Goal: Task Accomplishment & Management: Use online tool/utility

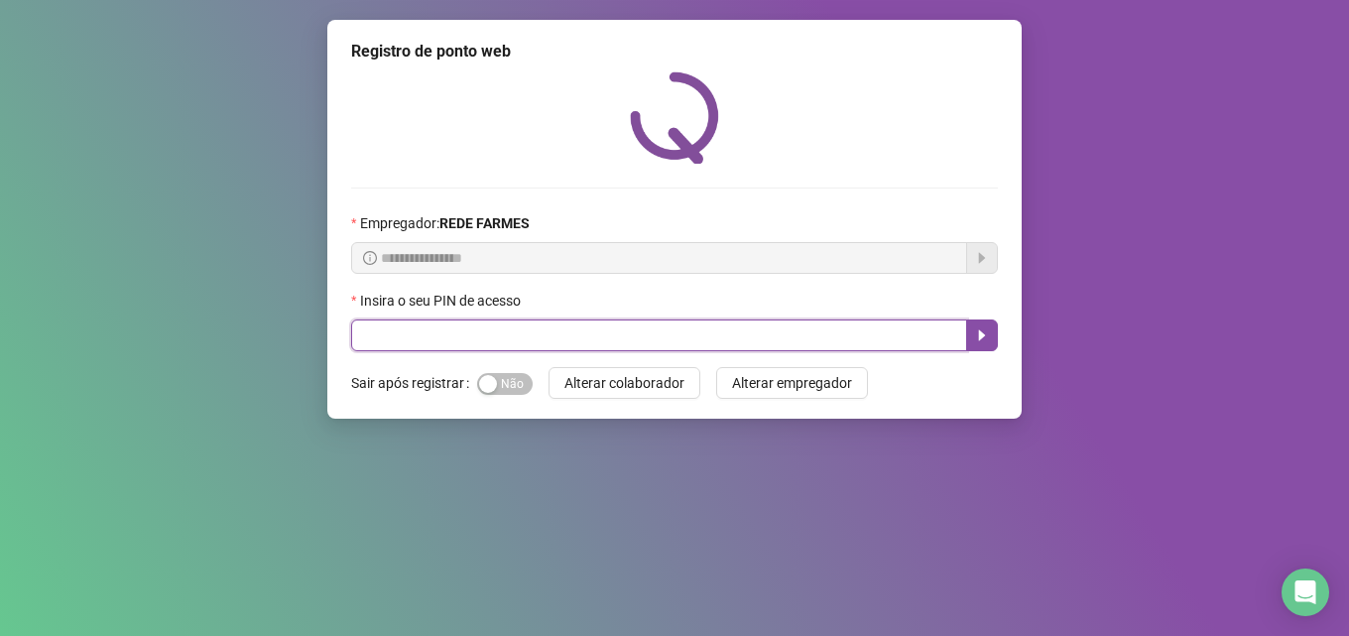
click at [541, 331] on input "text" at bounding box center [659, 335] width 616 height 32
type input "*****"
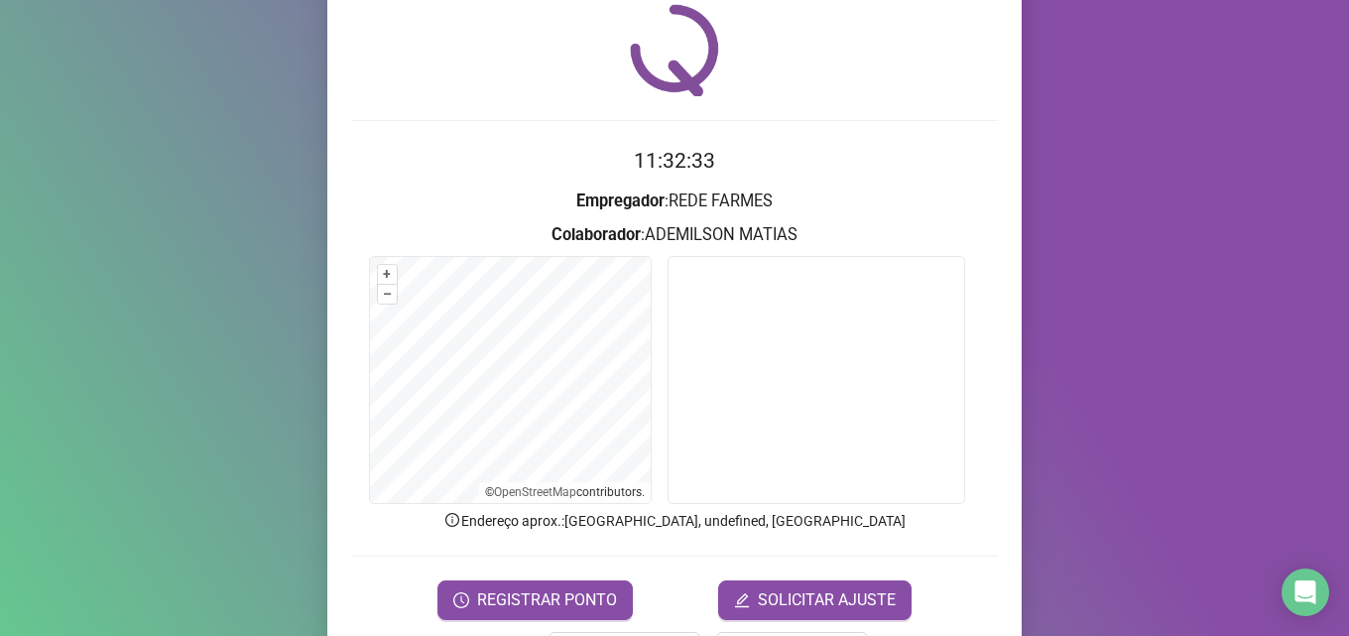
scroll to position [139, 0]
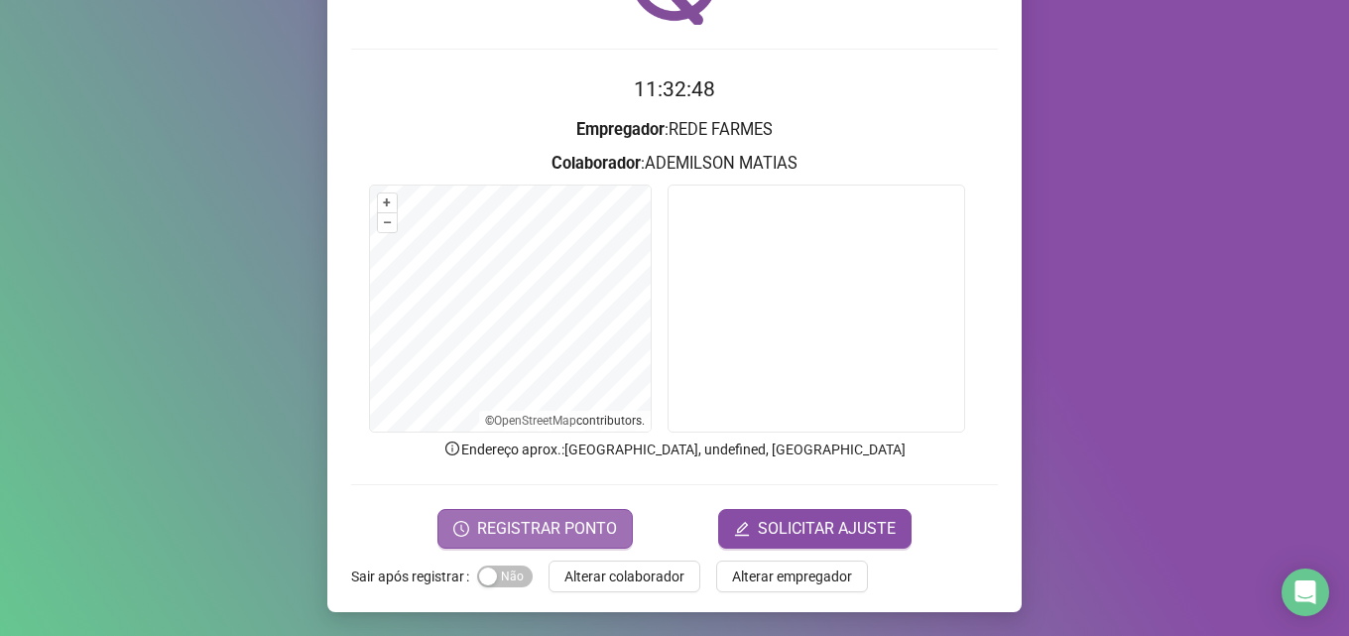
click at [534, 527] on span "REGISTRAR PONTO" at bounding box center [547, 529] width 140 height 24
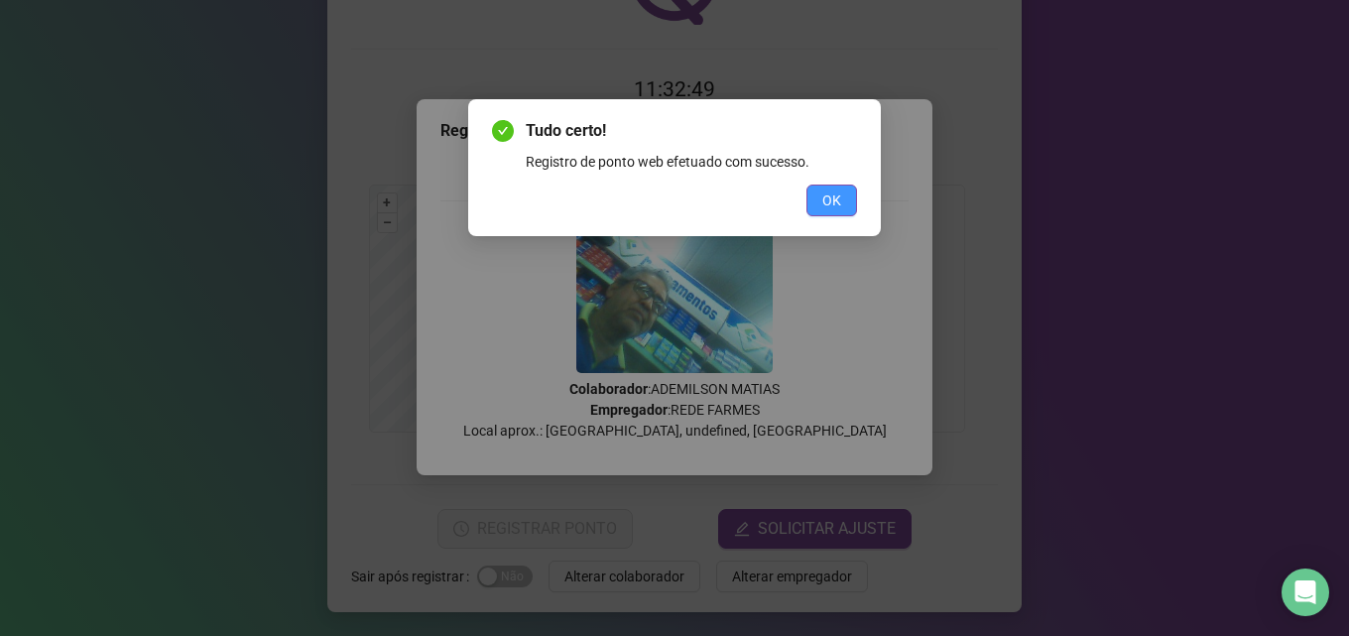
click at [838, 185] on div "Tudo certo! Registro de ponto web efetuado com sucesso. OK" at bounding box center [674, 167] width 365 height 97
click at [832, 190] on span "OK" at bounding box center [831, 200] width 19 height 22
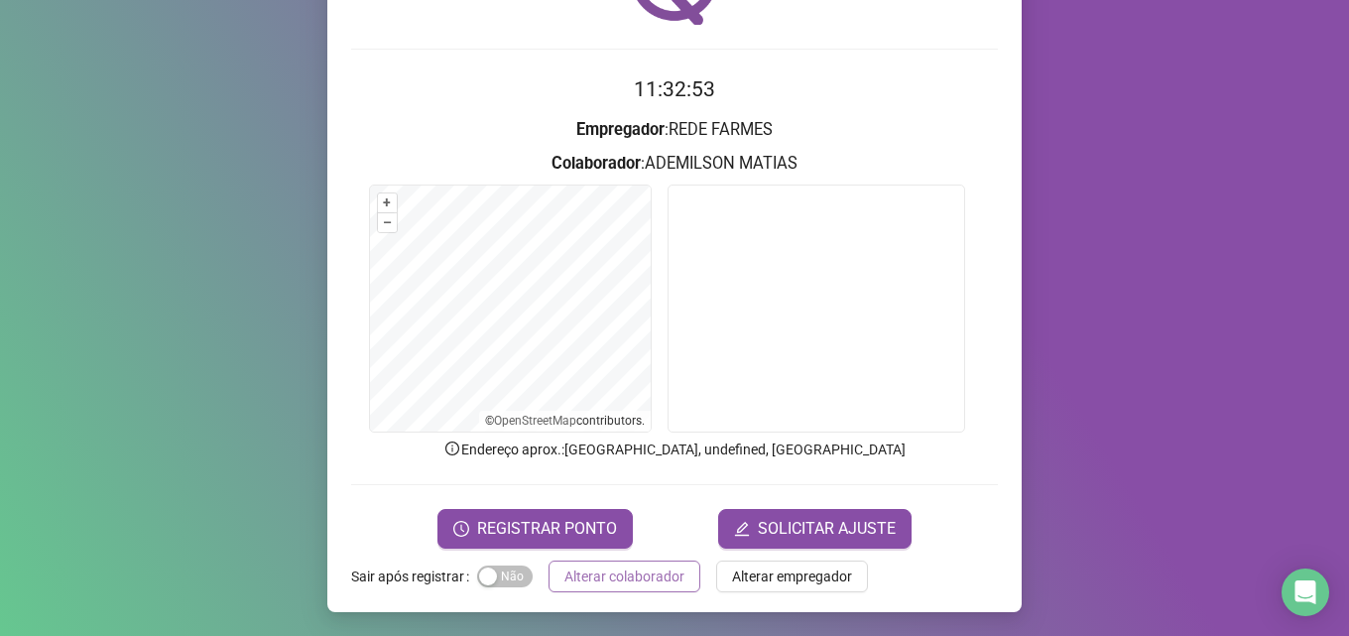
click at [632, 583] on span "Alterar colaborador" at bounding box center [624, 576] width 120 height 22
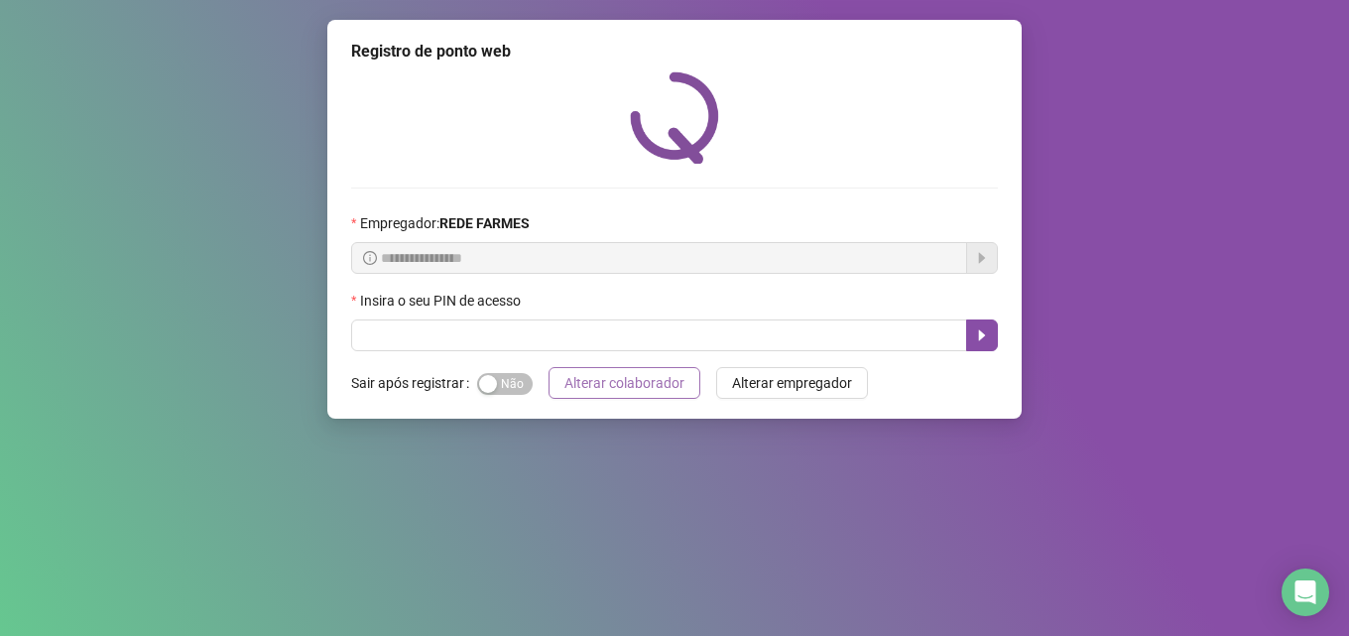
scroll to position [0, 0]
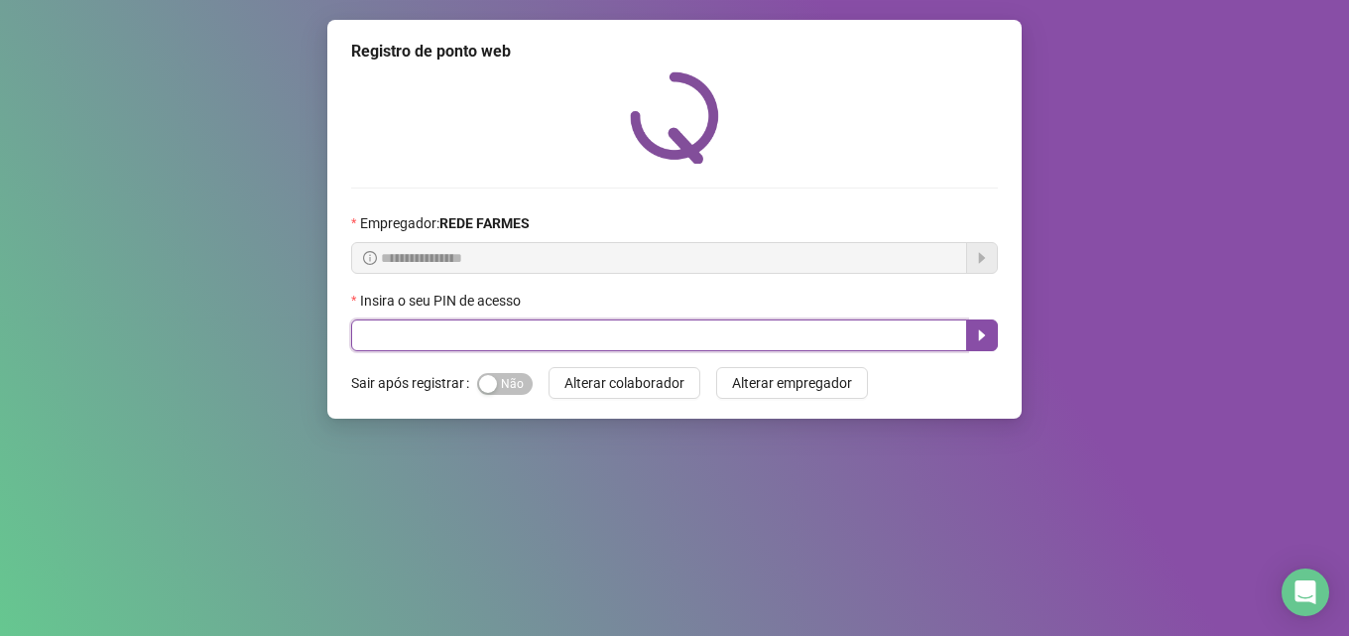
click at [587, 330] on input "text" at bounding box center [659, 335] width 616 height 32
type input "*****"
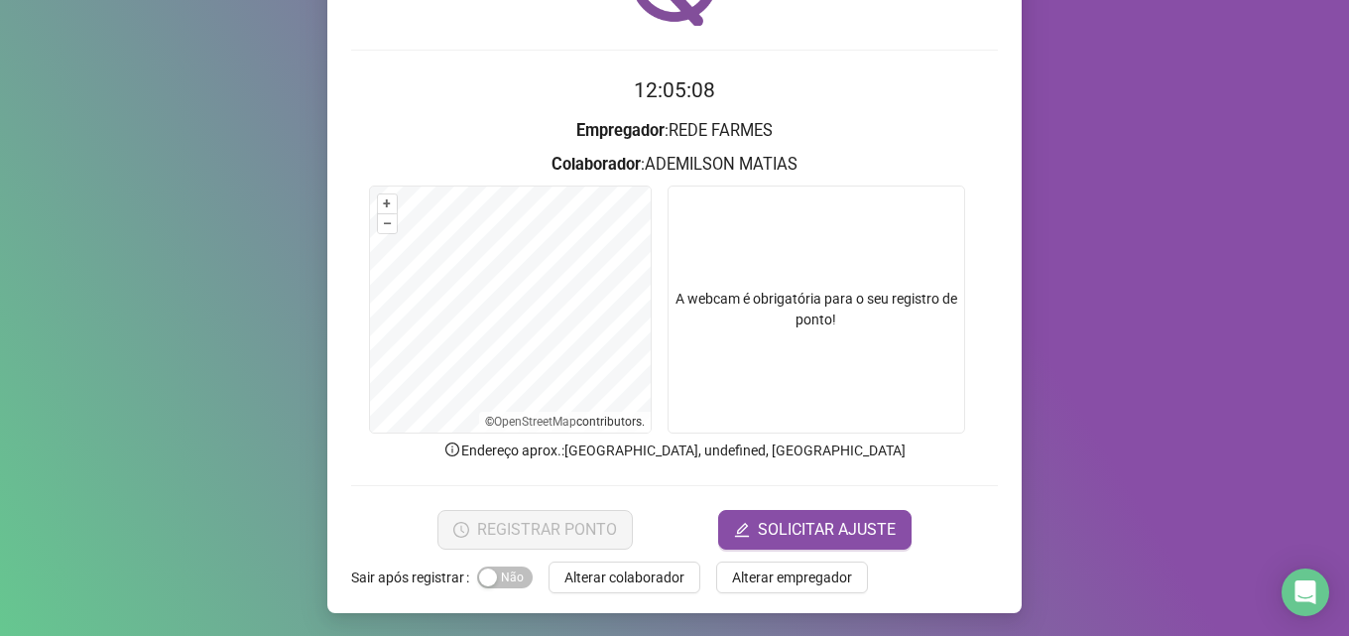
scroll to position [139, 0]
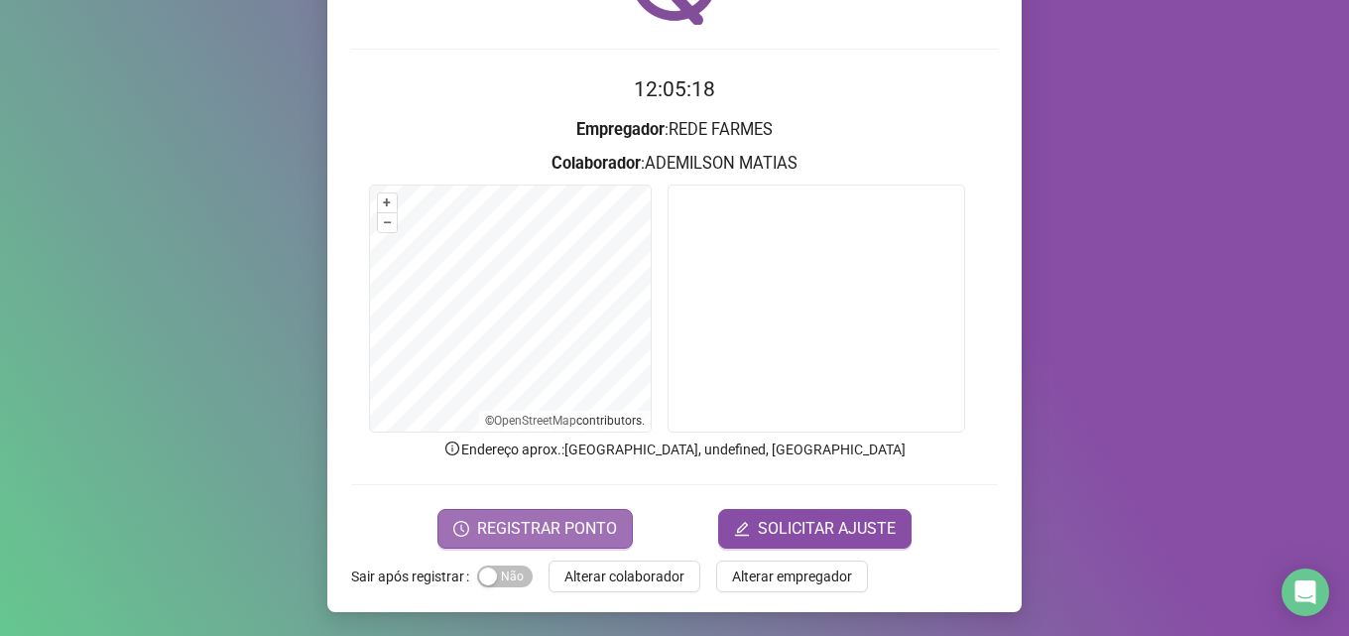
click at [537, 523] on span "REGISTRAR PONTO" at bounding box center [547, 529] width 140 height 24
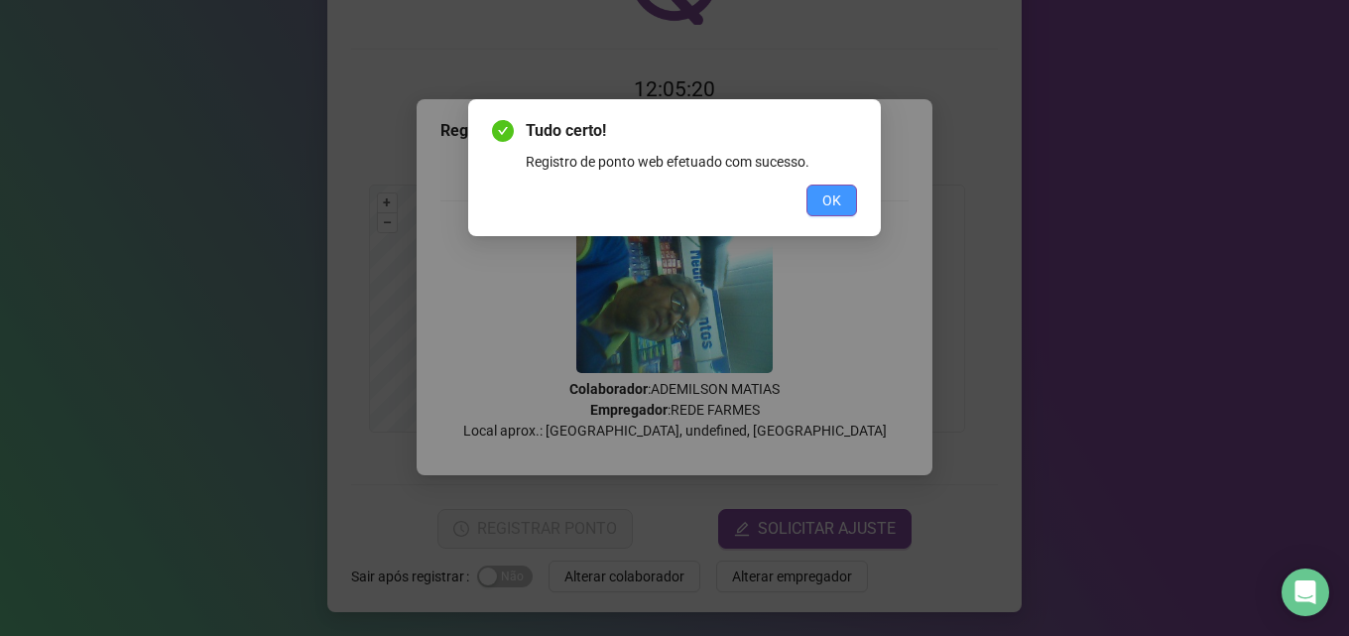
click at [830, 207] on span "OK" at bounding box center [831, 200] width 19 height 22
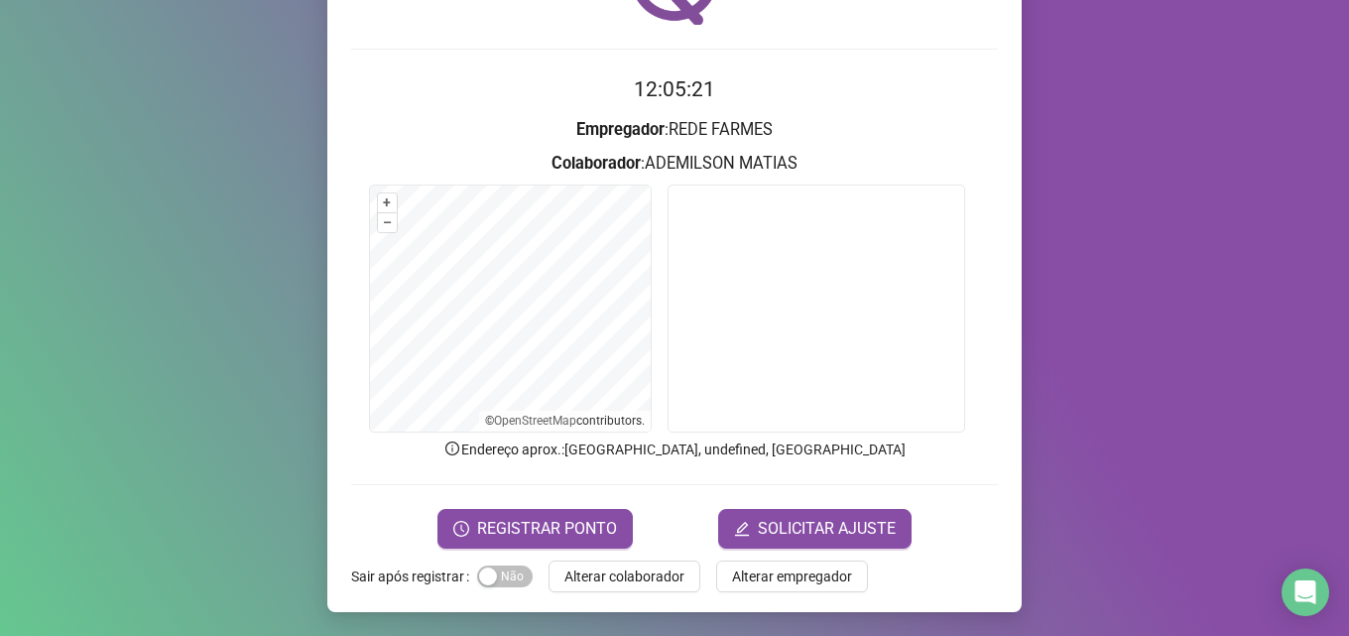
click at [636, 581] on span "Alterar colaborador" at bounding box center [624, 576] width 120 height 22
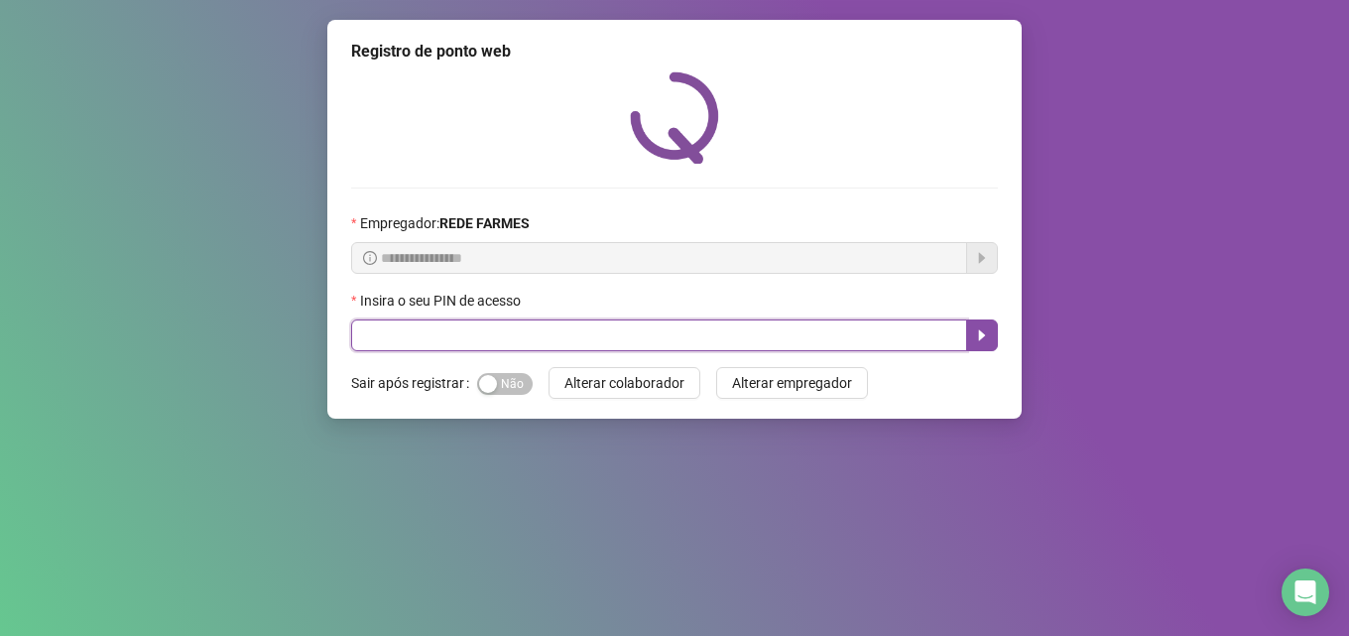
click at [585, 332] on input "text" at bounding box center [659, 335] width 616 height 32
type input "*****"
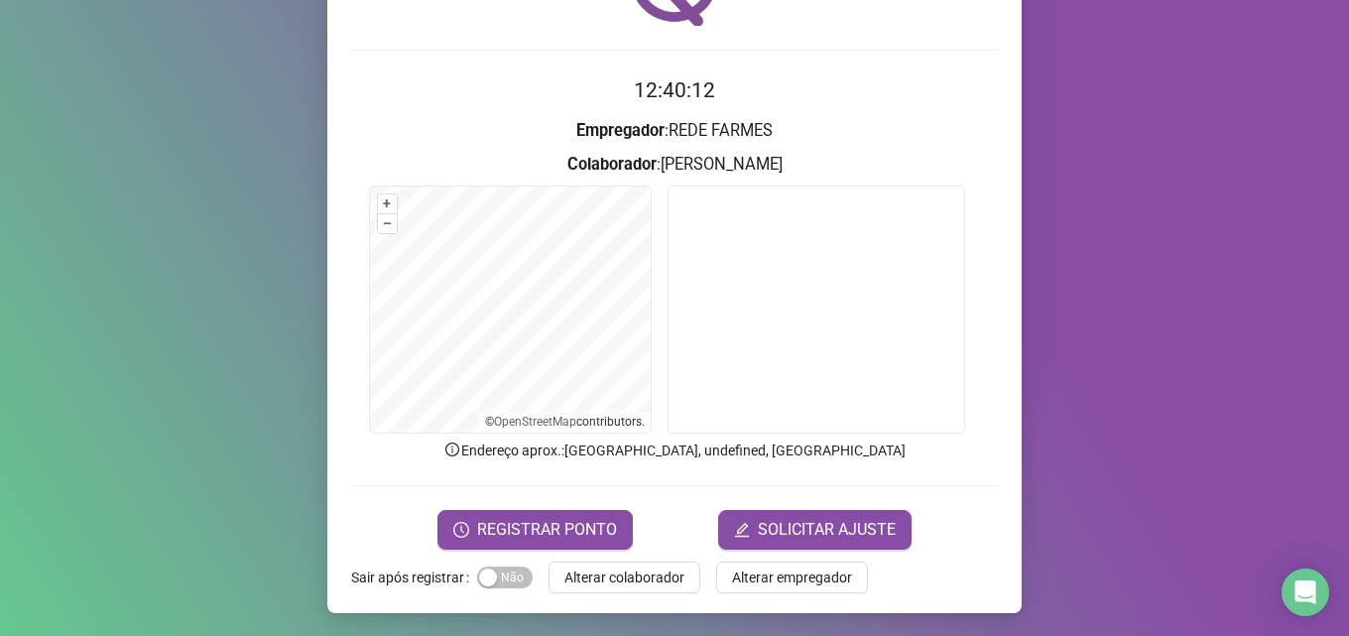
scroll to position [139, 0]
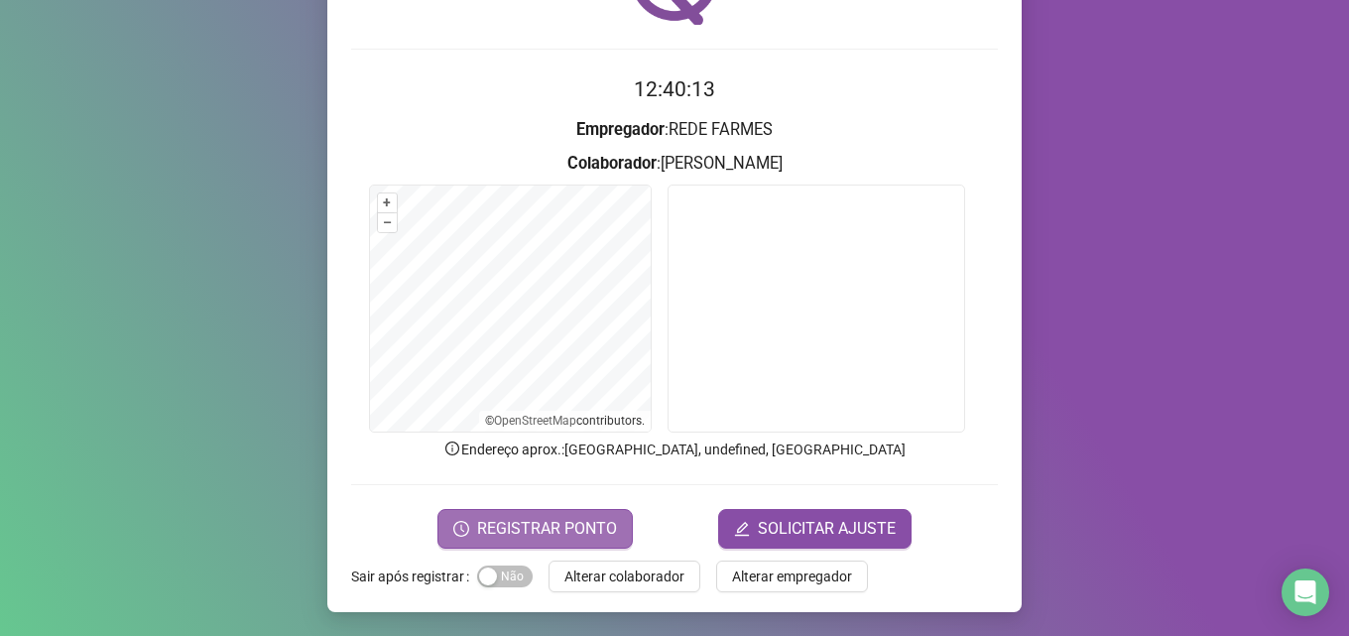
click at [541, 520] on span "REGISTRAR PONTO" at bounding box center [547, 529] width 140 height 24
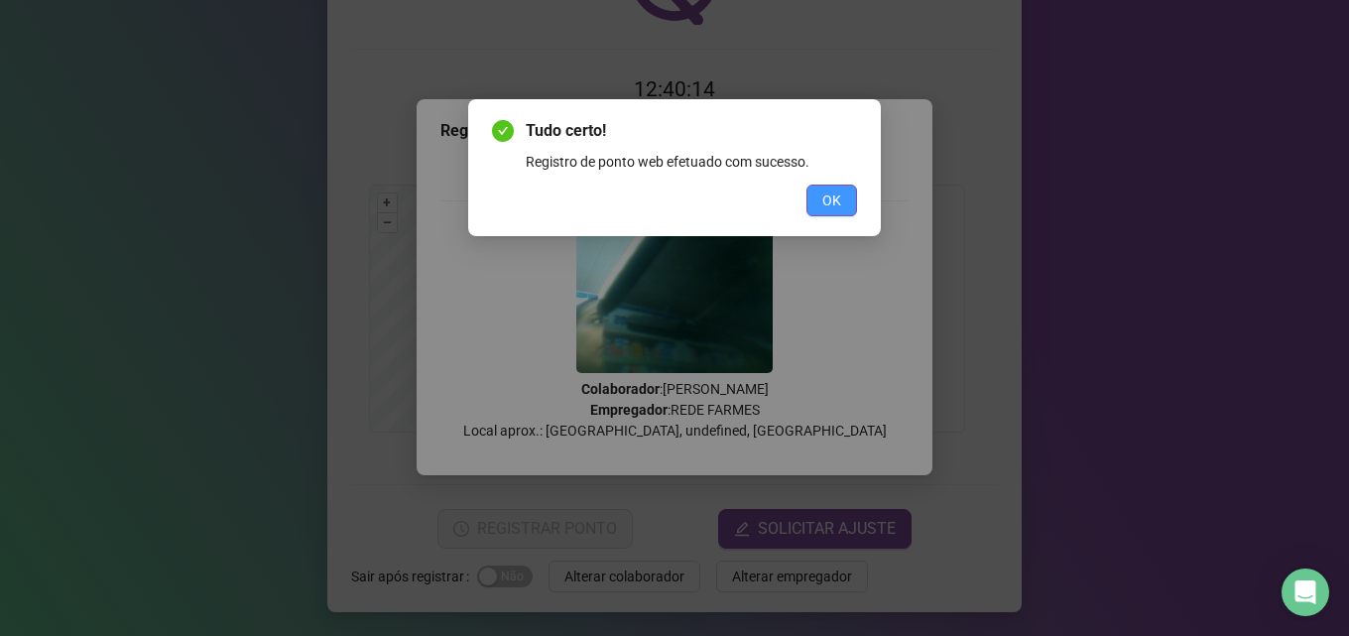
click at [840, 190] on span "OK" at bounding box center [831, 200] width 19 height 22
